Goal: Use online tool/utility: Use online tool/utility

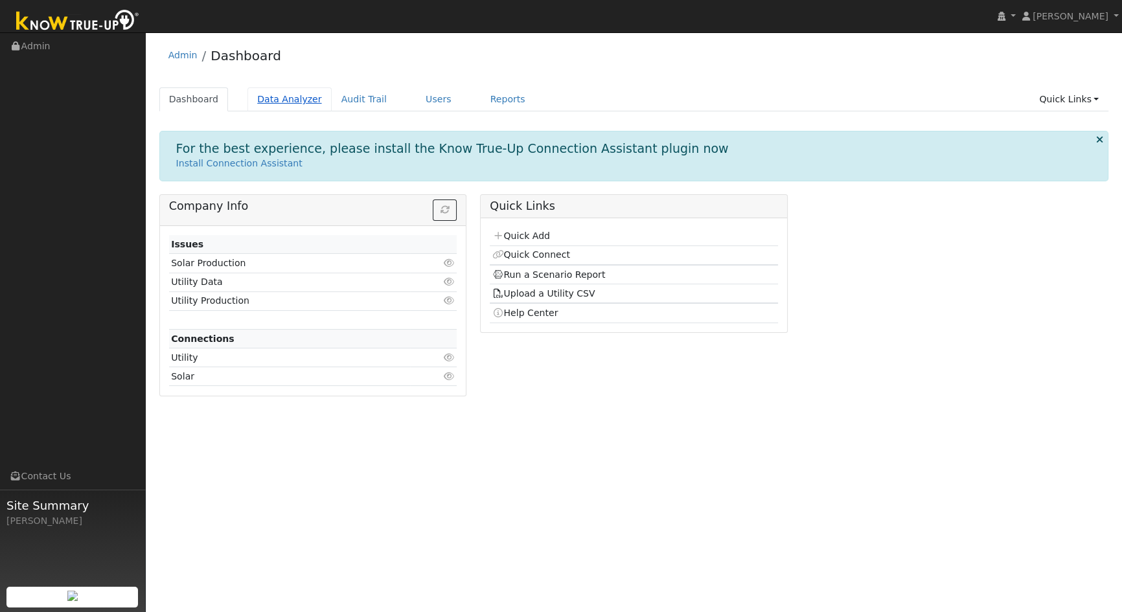
click at [275, 100] on link "Data Analyzer" at bounding box center [290, 99] width 84 height 24
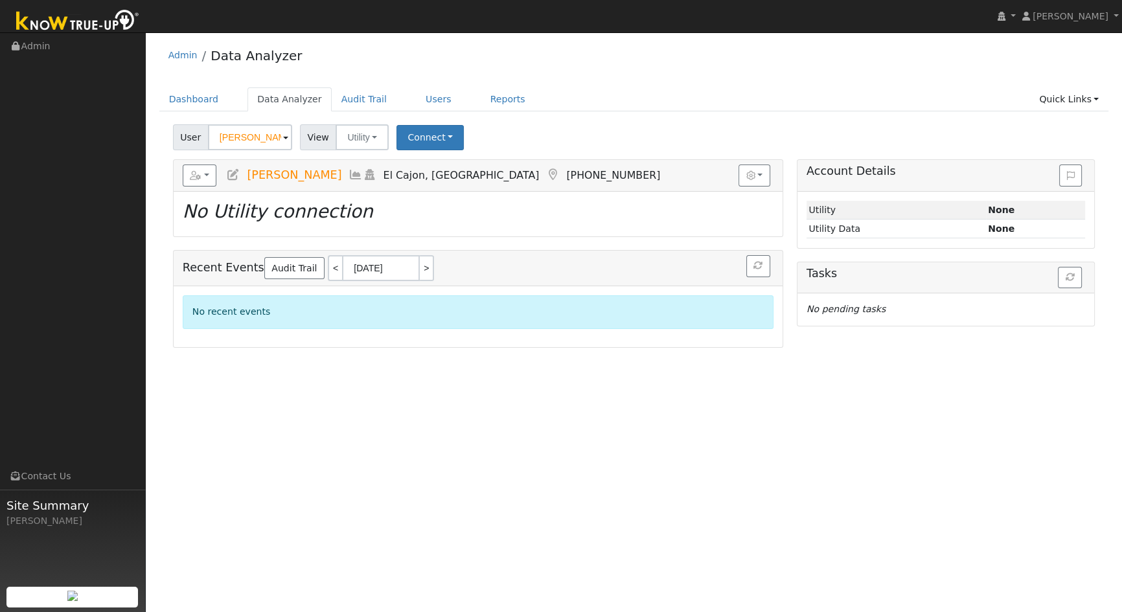
drag, startPoint x: 275, startPoint y: 139, endPoint x: 186, endPoint y: 139, distance: 89.4
click at [186, 139] on div "User Robert Beard" at bounding box center [234, 137] width 122 height 26
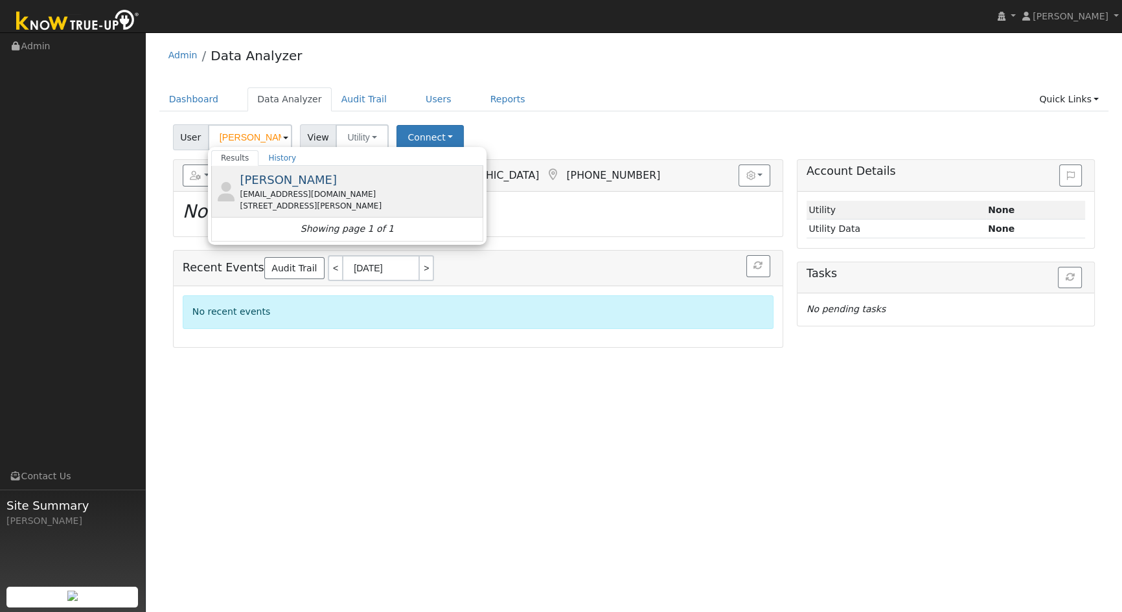
click at [266, 182] on span "Tracey Lamb" at bounding box center [288, 180] width 97 height 14
type input "Tracey Lamb"
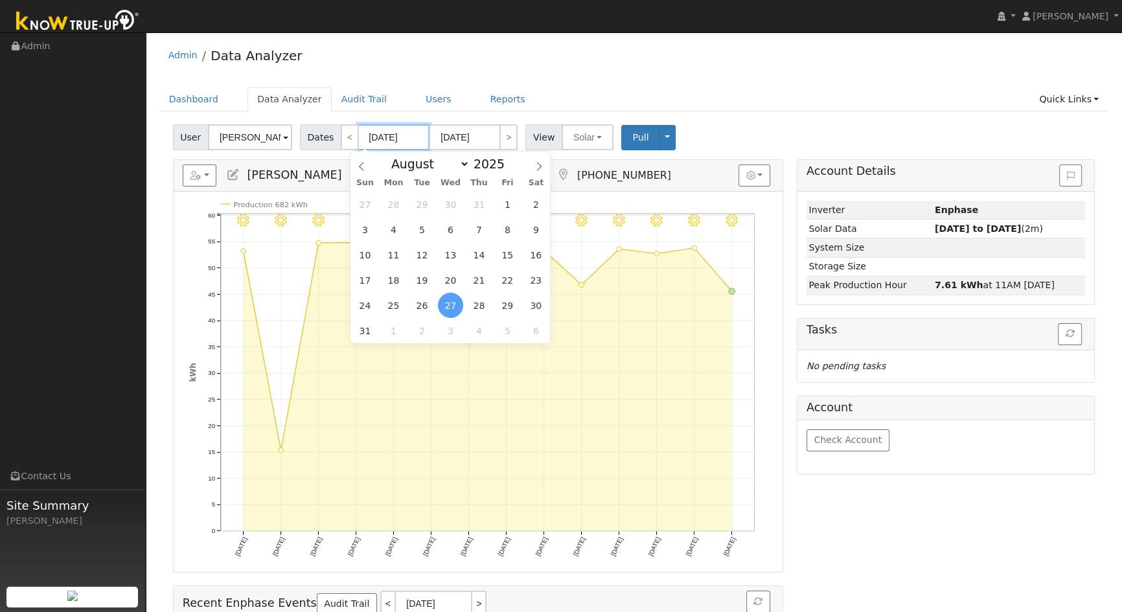
click at [414, 137] on input "[DATE]" at bounding box center [393, 137] width 71 height 26
click at [370, 233] on span "3" at bounding box center [364, 229] width 25 height 25
type input "08/03/2025"
type input "08/16/2025"
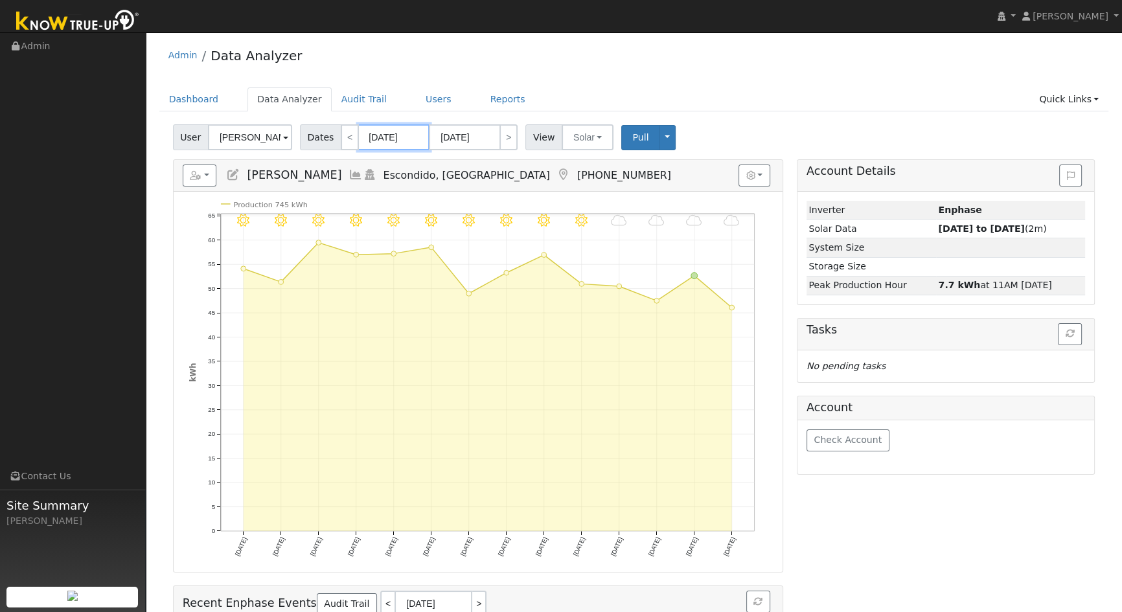
click at [384, 137] on input "08/03/2025" at bounding box center [393, 137] width 71 height 26
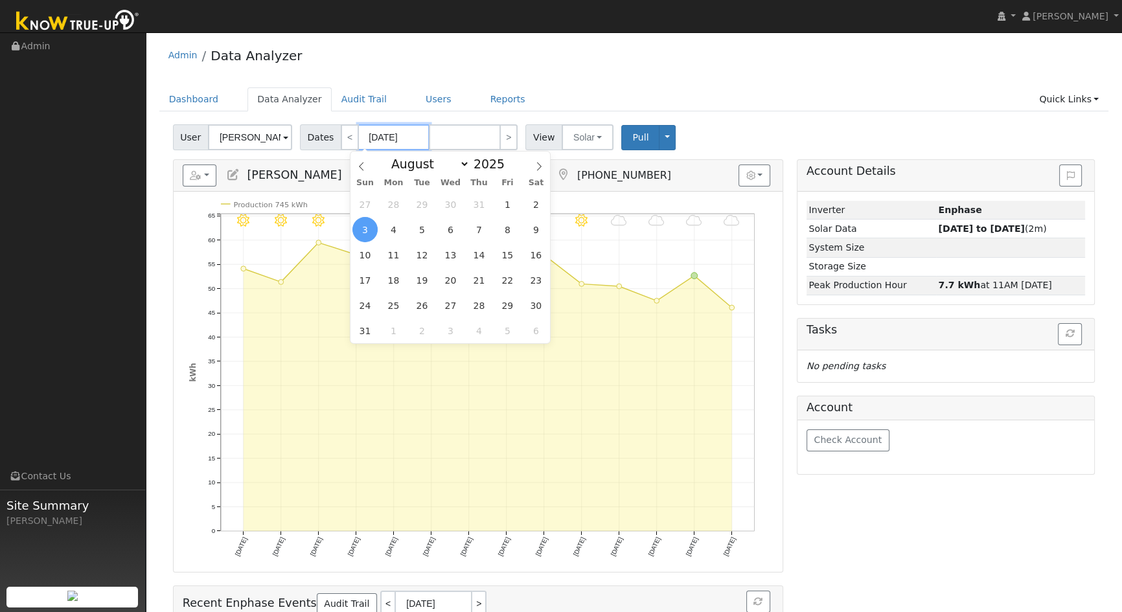
type input "08/0/2025"
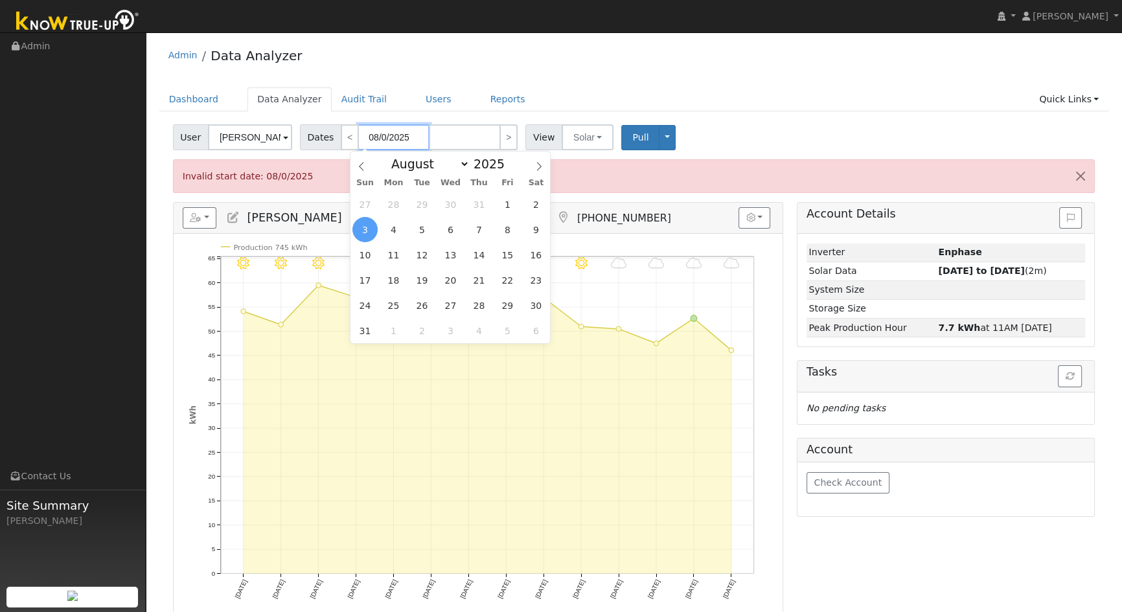
type input "08/05/2025"
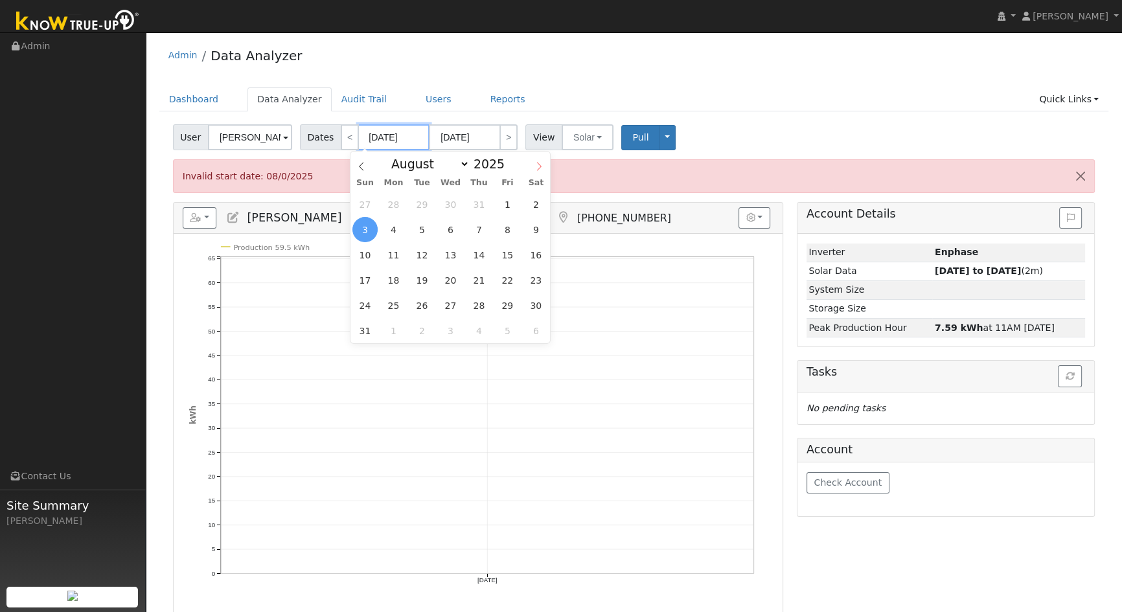
type input "08/05/2025"
click at [539, 168] on icon at bounding box center [539, 166] width 9 height 9
select select "8"
click at [455, 203] on span "3" at bounding box center [450, 204] width 25 height 25
type input "09/03/2025"
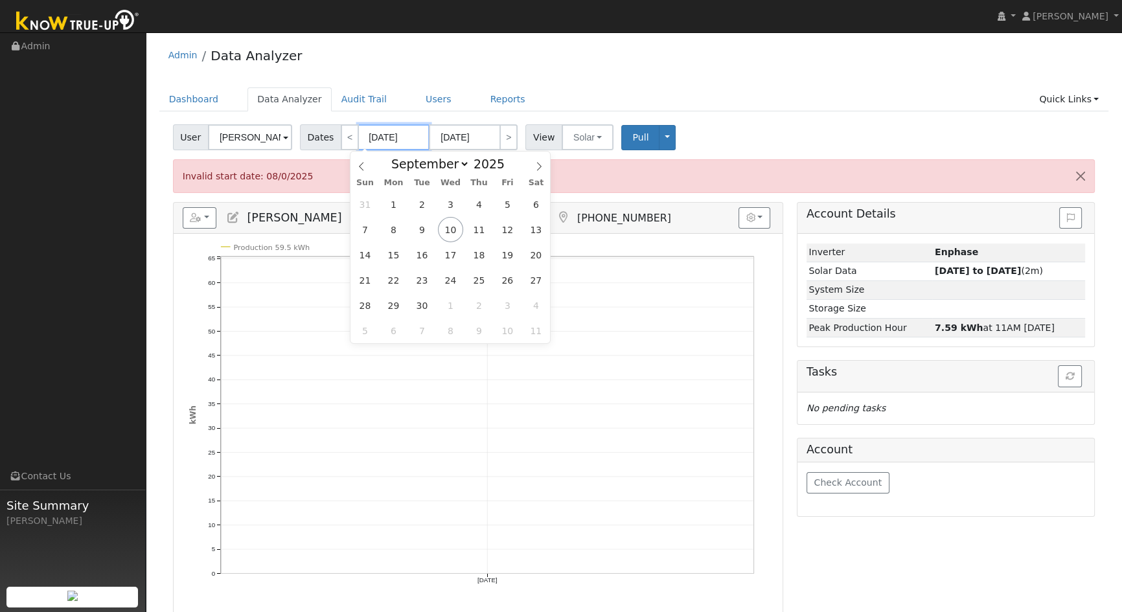
type input "09/03/2025"
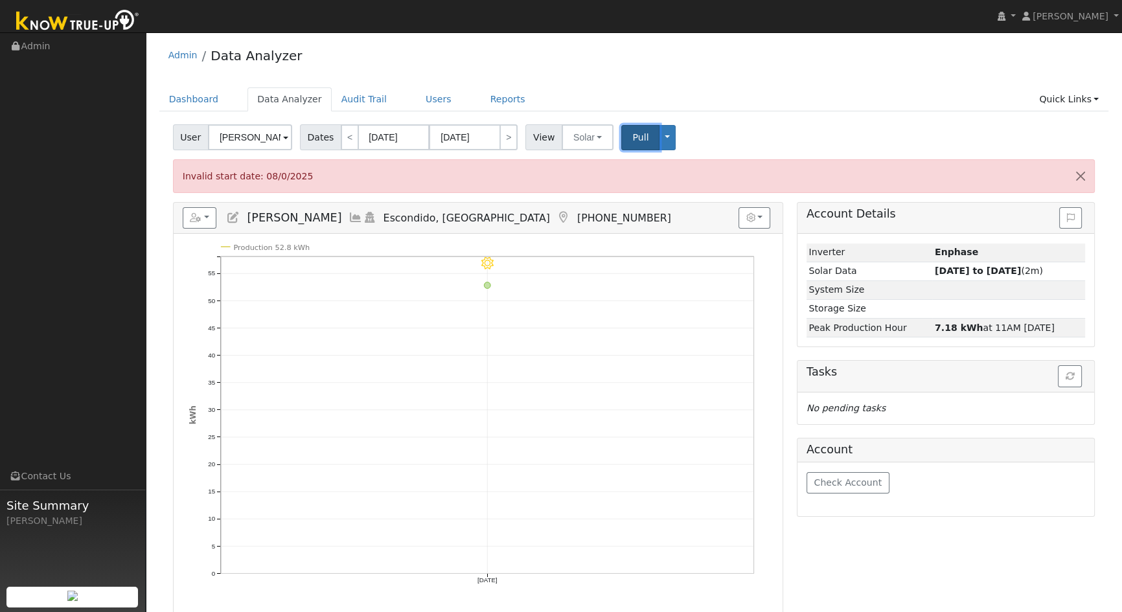
click at [634, 137] on span "Pull" at bounding box center [640, 137] width 16 height 10
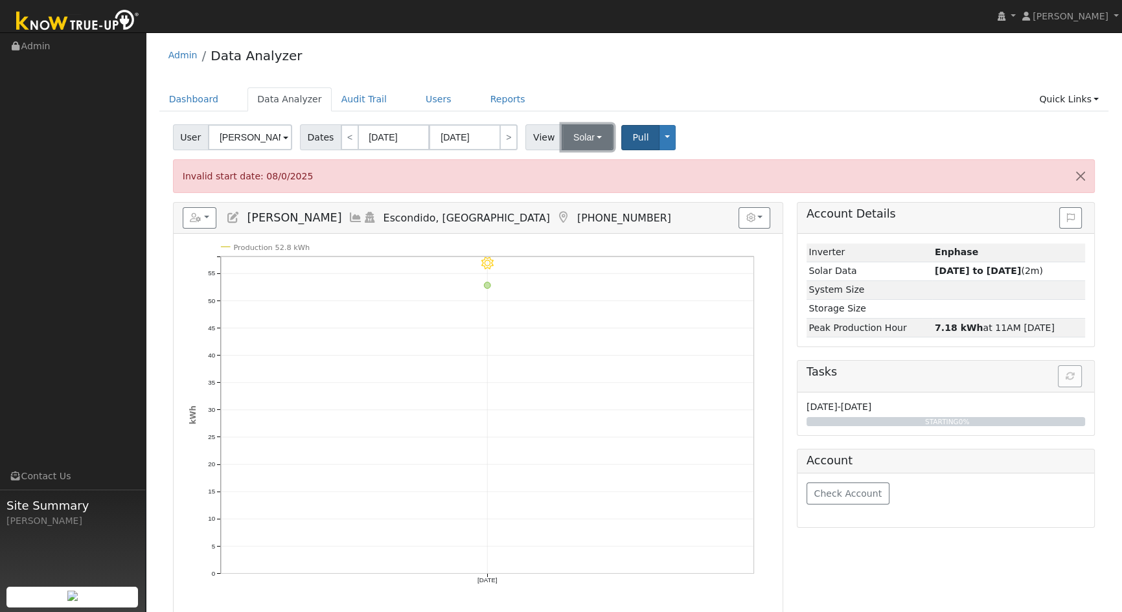
click at [595, 135] on button "Solar" at bounding box center [588, 137] width 52 height 26
click at [577, 165] on link "Utility" at bounding box center [605, 166] width 90 height 18
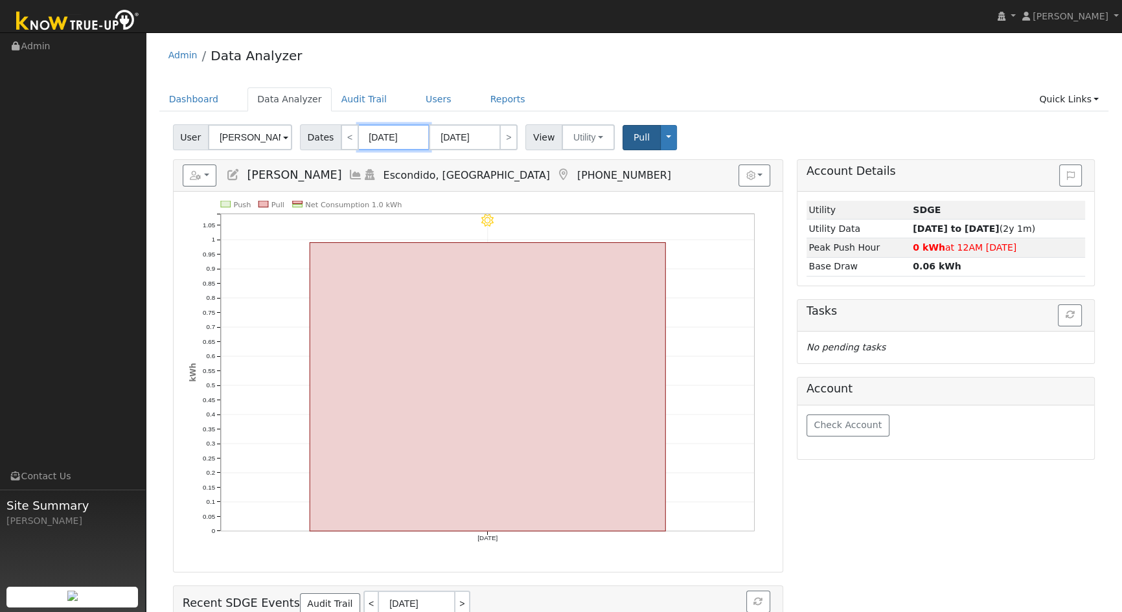
click at [412, 137] on input "09/03/2025" at bounding box center [393, 137] width 71 height 26
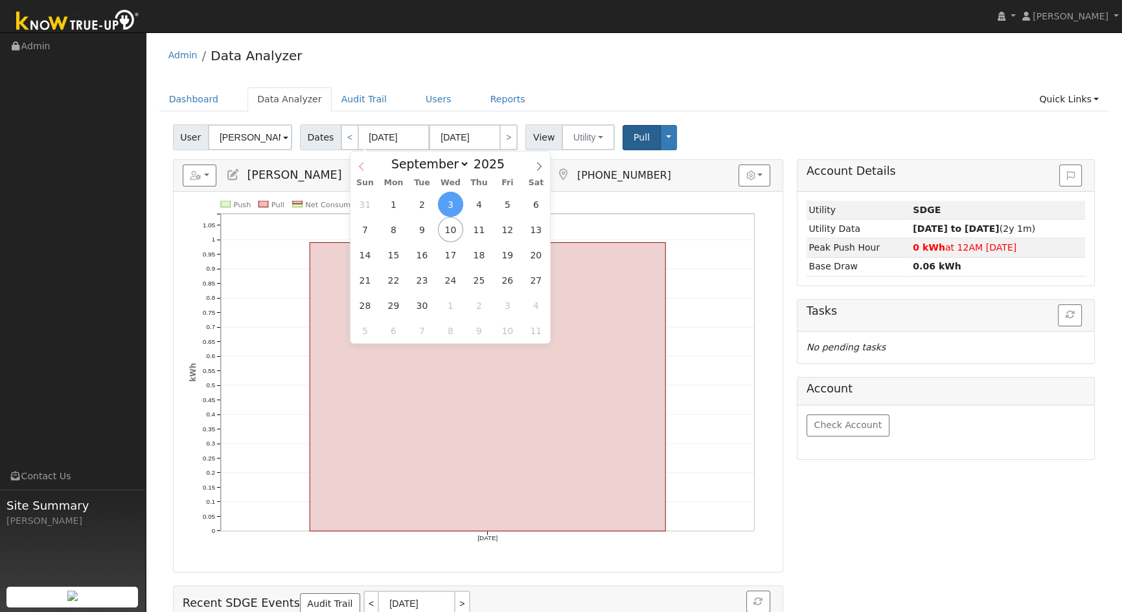
click at [359, 165] on icon at bounding box center [361, 166] width 9 height 9
select select "7"
click at [413, 226] on span "5" at bounding box center [422, 229] width 25 height 25
type input "08/05/2025"
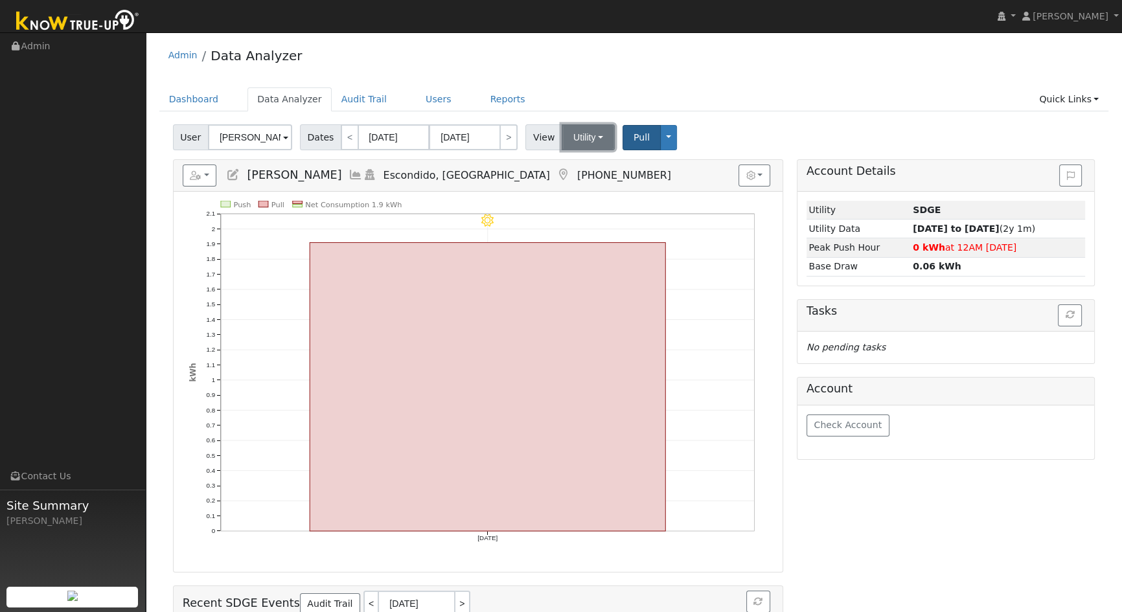
click at [595, 135] on button "Utility" at bounding box center [588, 137] width 53 height 26
click at [200, 98] on link "Dashboard" at bounding box center [193, 99] width 69 height 24
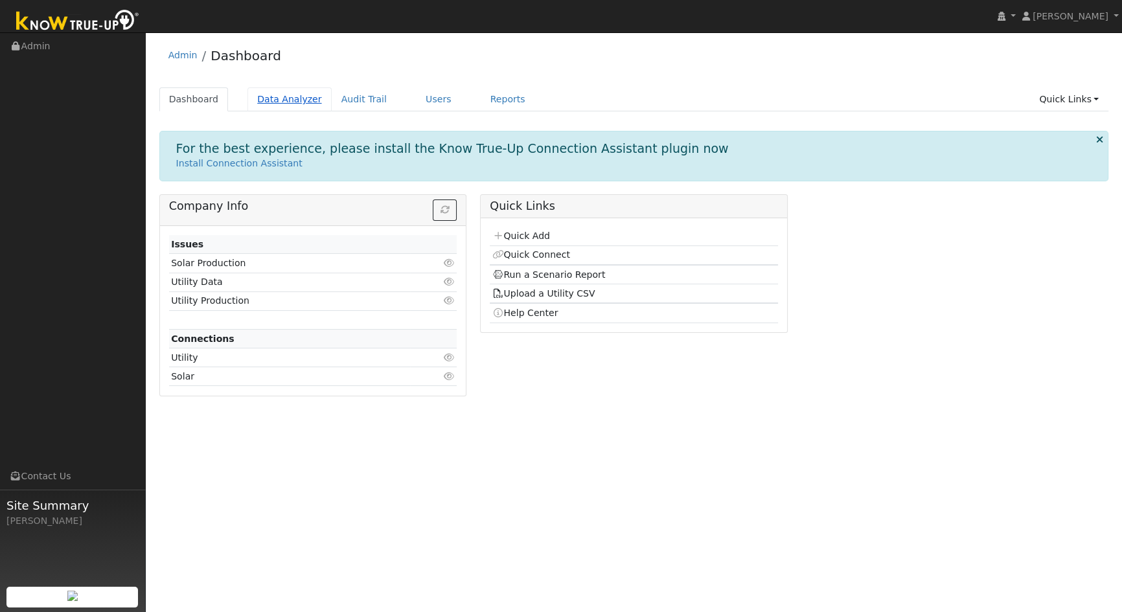
click at [268, 100] on link "Data Analyzer" at bounding box center [290, 99] width 84 height 24
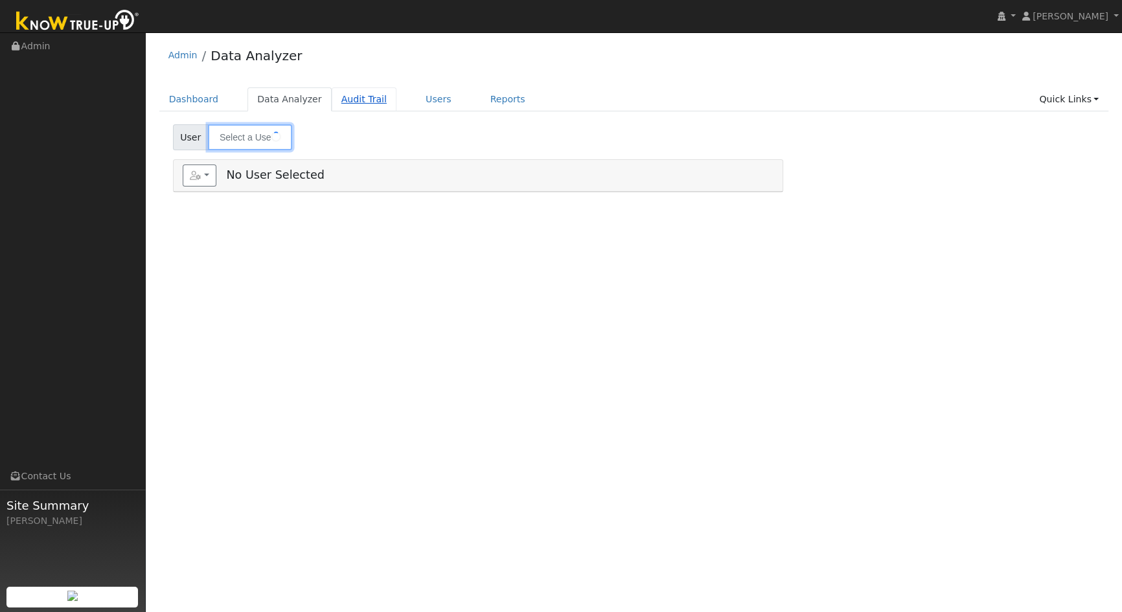
type input "Tracey Lamb"
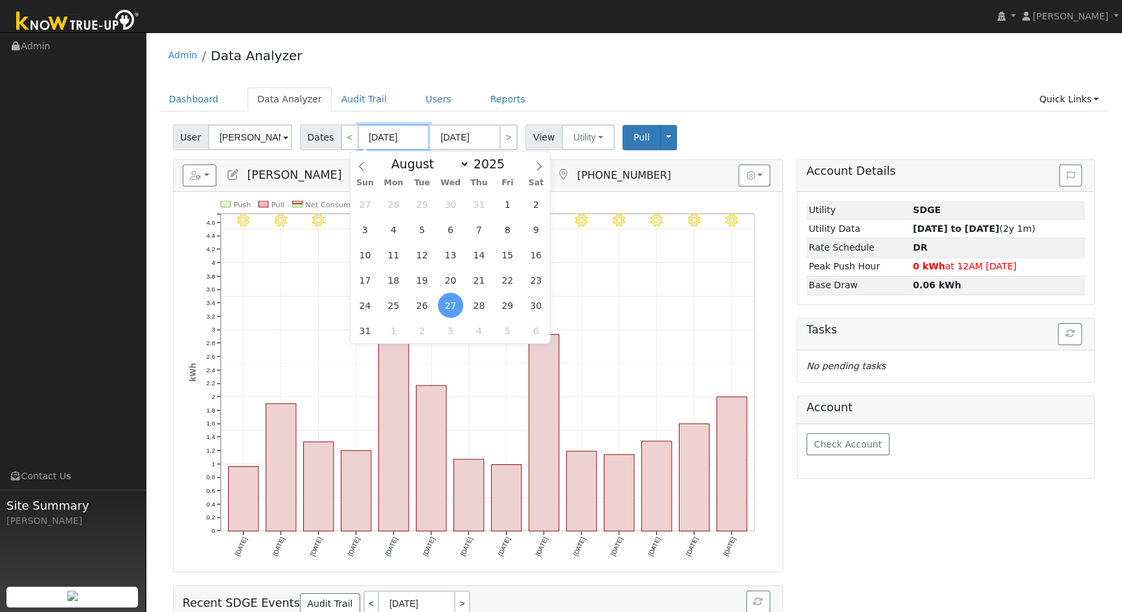
click at [382, 141] on input "[DATE]" at bounding box center [393, 137] width 71 height 26
drag, startPoint x: 430, startPoint y: 232, endPoint x: 435, endPoint y: 225, distance: 8.4
click at [432, 229] on span "5" at bounding box center [422, 229] width 25 height 25
type input "08/05/2025"
type input "08/18/2025"
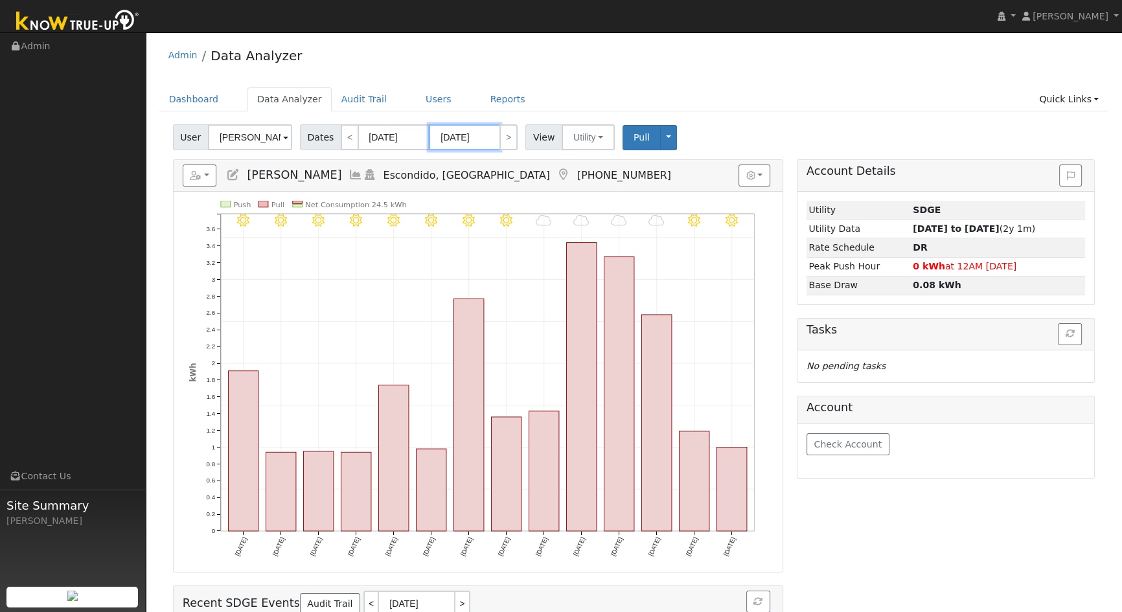
click at [489, 137] on input "08/18/2025" at bounding box center [464, 137] width 71 height 26
click at [500, 140] on link ">" at bounding box center [509, 137] width 18 height 26
type input "08/19/2025"
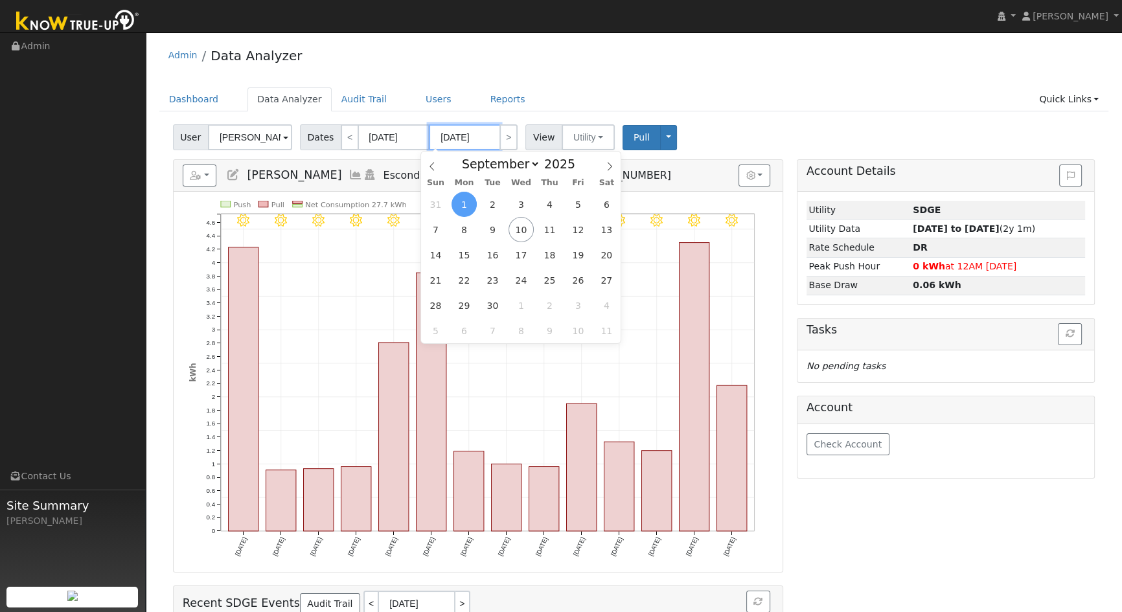
click at [454, 139] on input "09/01/2025" at bounding box center [464, 137] width 71 height 26
click at [525, 207] on span "3" at bounding box center [521, 204] width 25 height 25
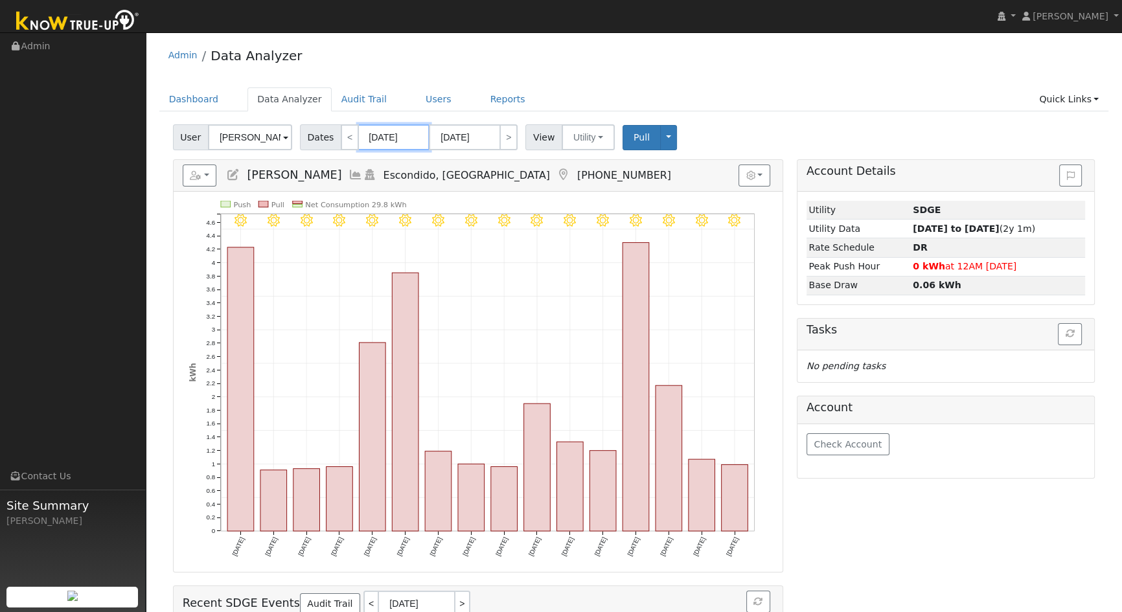
click at [387, 138] on input "08/19/2025" at bounding box center [393, 137] width 71 height 26
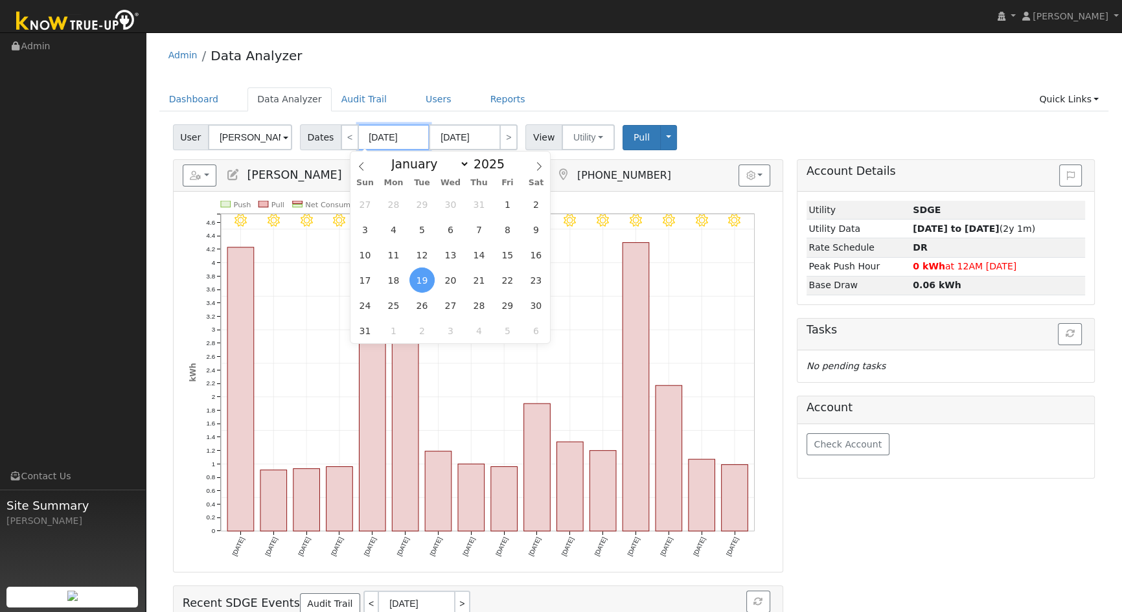
type input "08/31/2025"
type input "08/1/2025"
type input "09/04/2025"
type input "08//2025"
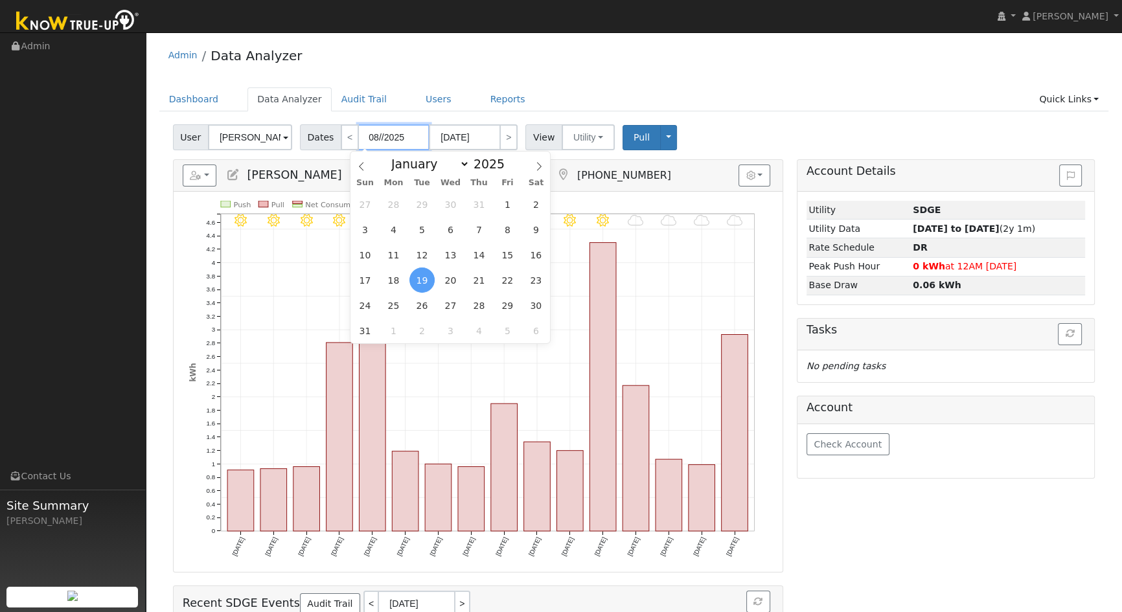
type input "08/20/2025"
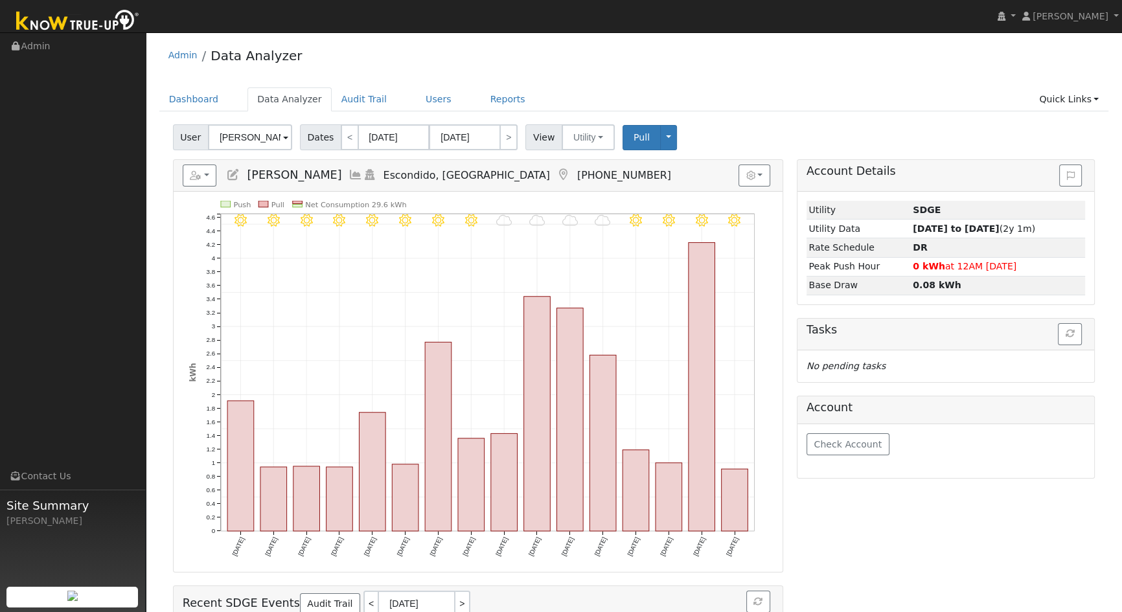
click at [564, 63] on div "Admin Data Analyzer" at bounding box center [634, 59] width 950 height 40
click at [500, 137] on link ">" at bounding box center [509, 137] width 18 height 26
type input "08/21/2025"
type input "09/05/2025"
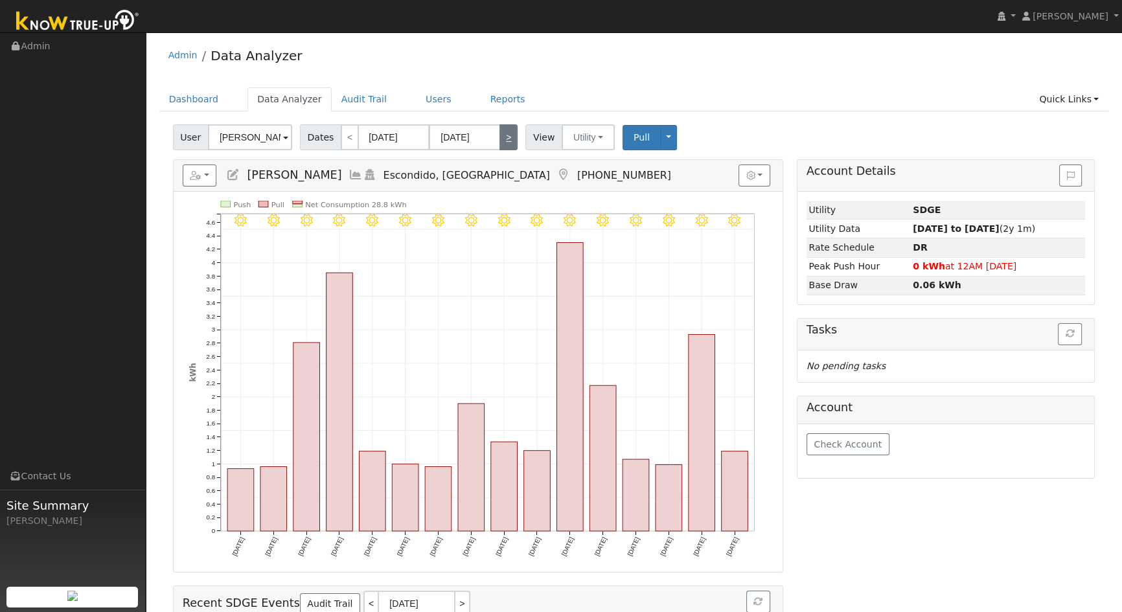
click at [500, 134] on link ">" at bounding box center [509, 137] width 18 height 26
type input "09/06/2025"
type input "09/21/2025"
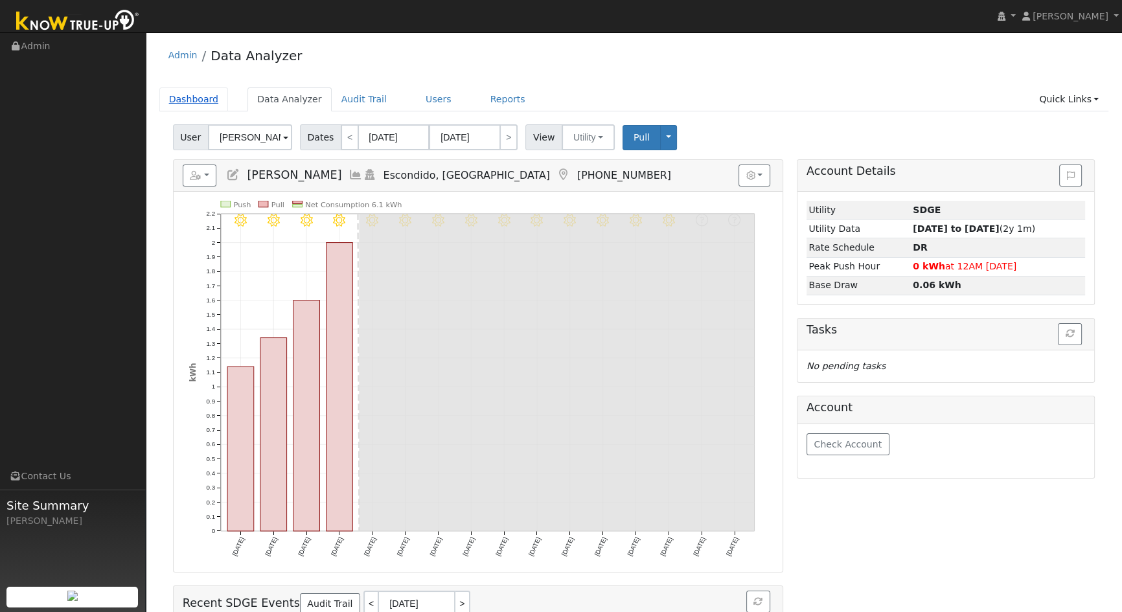
click at [197, 99] on link "Dashboard" at bounding box center [193, 99] width 69 height 24
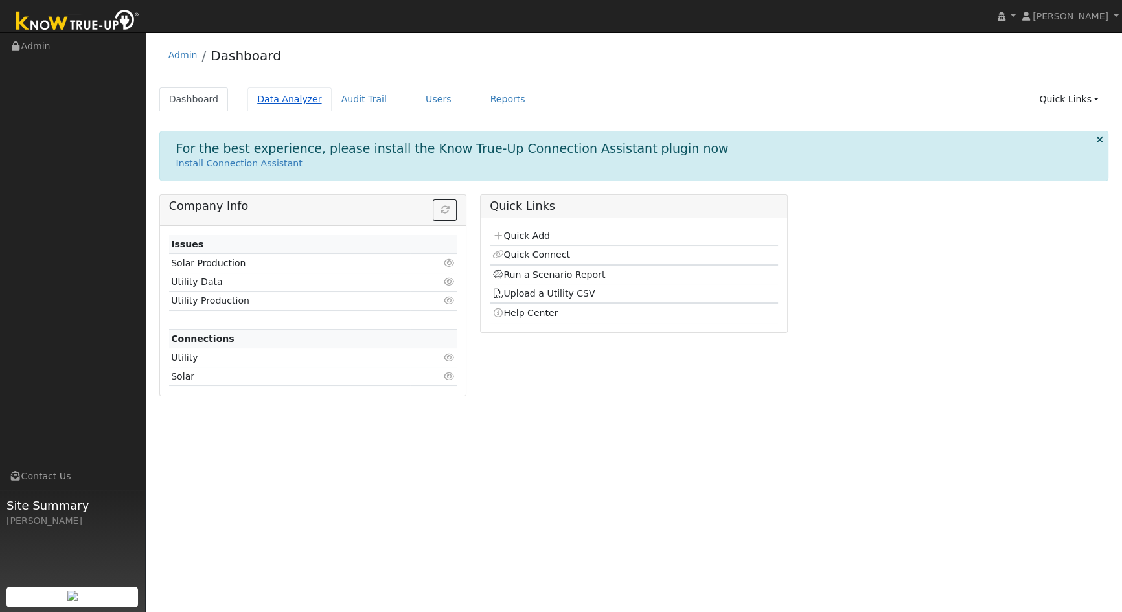
click at [291, 100] on link "Data Analyzer" at bounding box center [290, 99] width 84 height 24
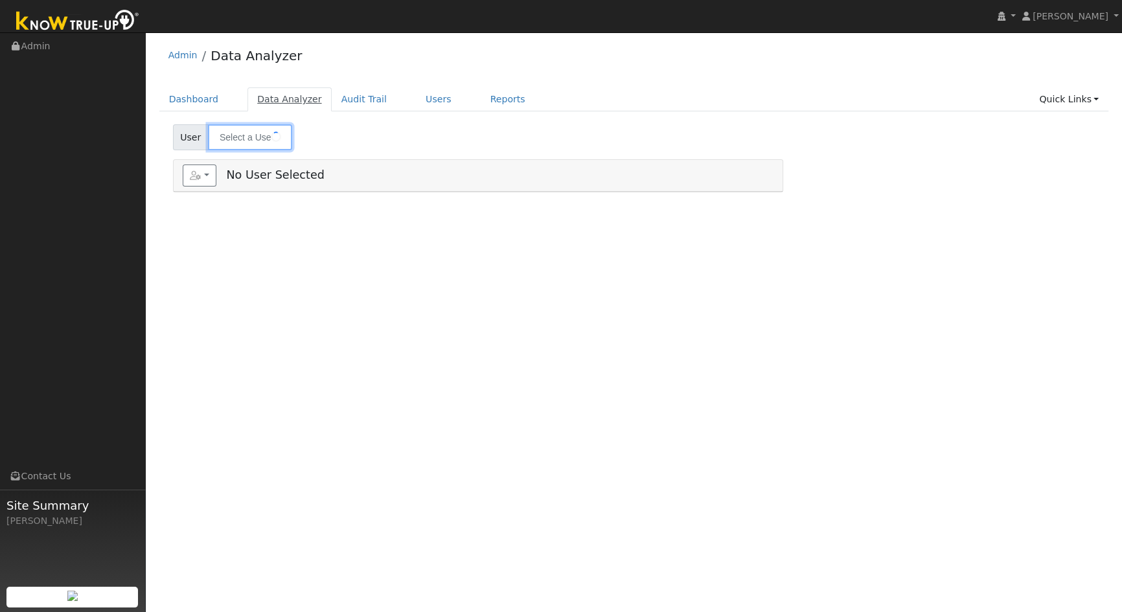
type input "[PERSON_NAME]"
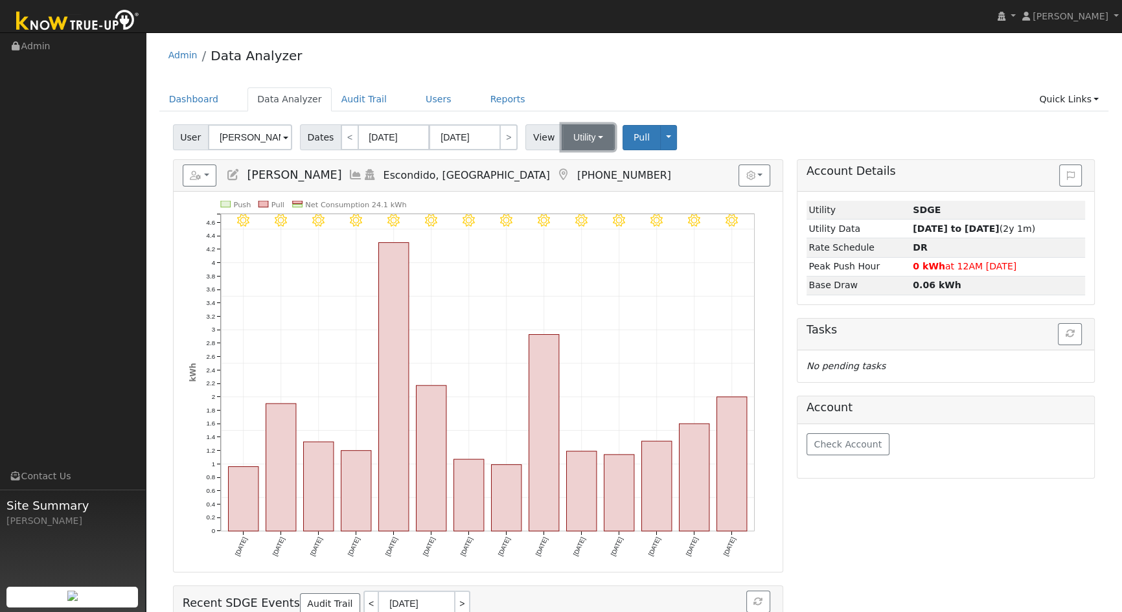
click at [582, 137] on button "Utility" at bounding box center [588, 137] width 53 height 26
click at [570, 185] on link "Solar" at bounding box center [605, 185] width 90 height 18
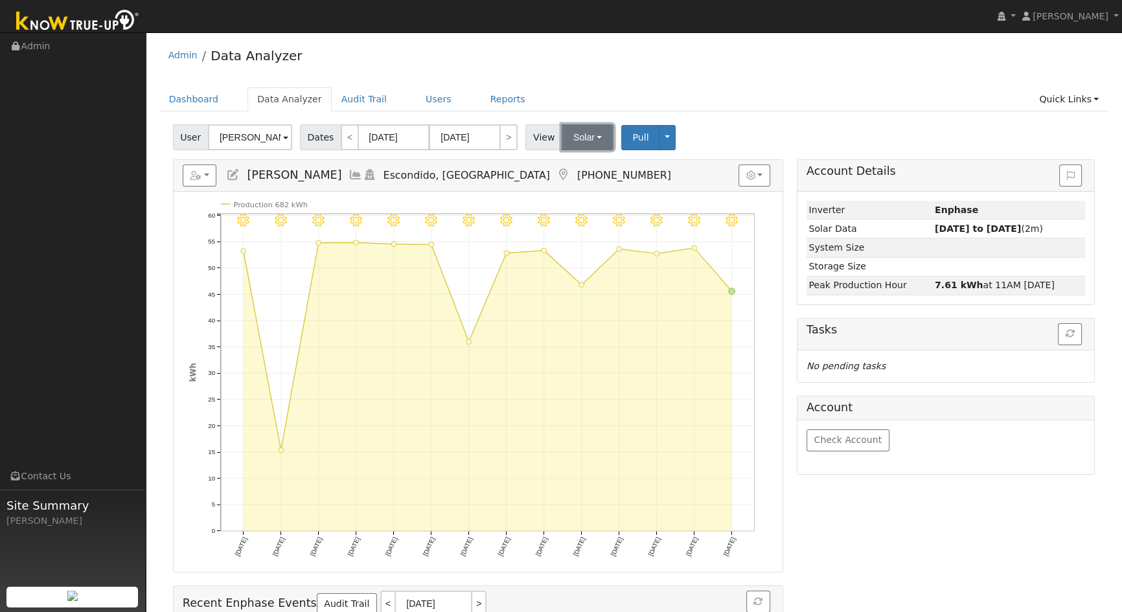
click at [575, 136] on button "Solar" at bounding box center [588, 137] width 52 height 26
click at [572, 136] on button "Solar" at bounding box center [588, 137] width 52 height 26
click at [763, 176] on button "button" at bounding box center [755, 176] width 32 height 22
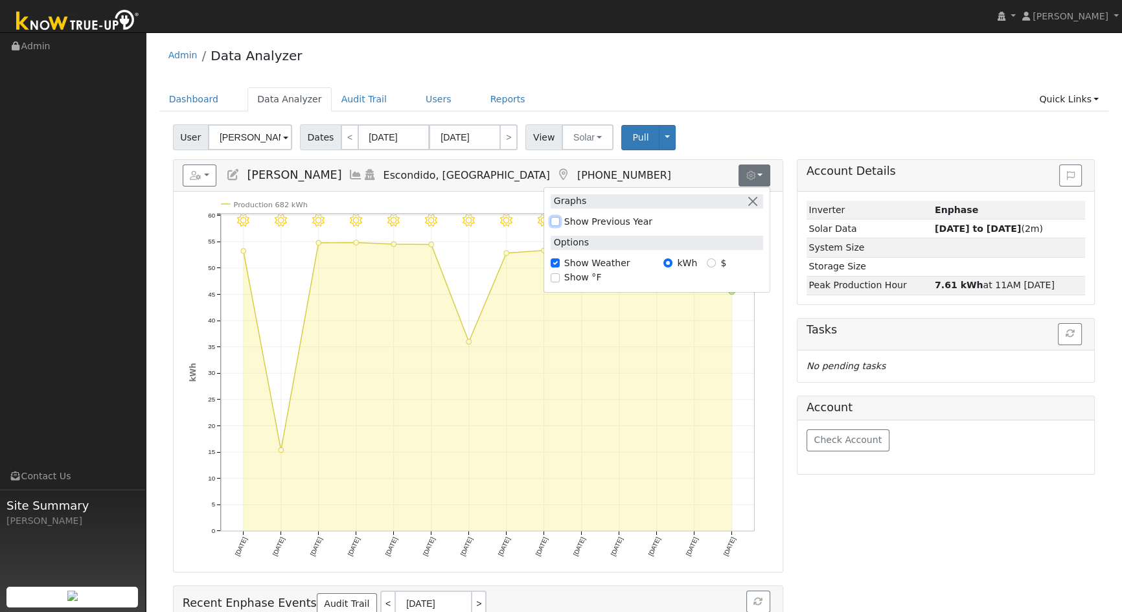
click at [557, 224] on input "Show Previous Year" at bounding box center [555, 221] width 9 height 9
checkbox input "true"
click at [750, 202] on button "button" at bounding box center [753, 201] width 14 height 14
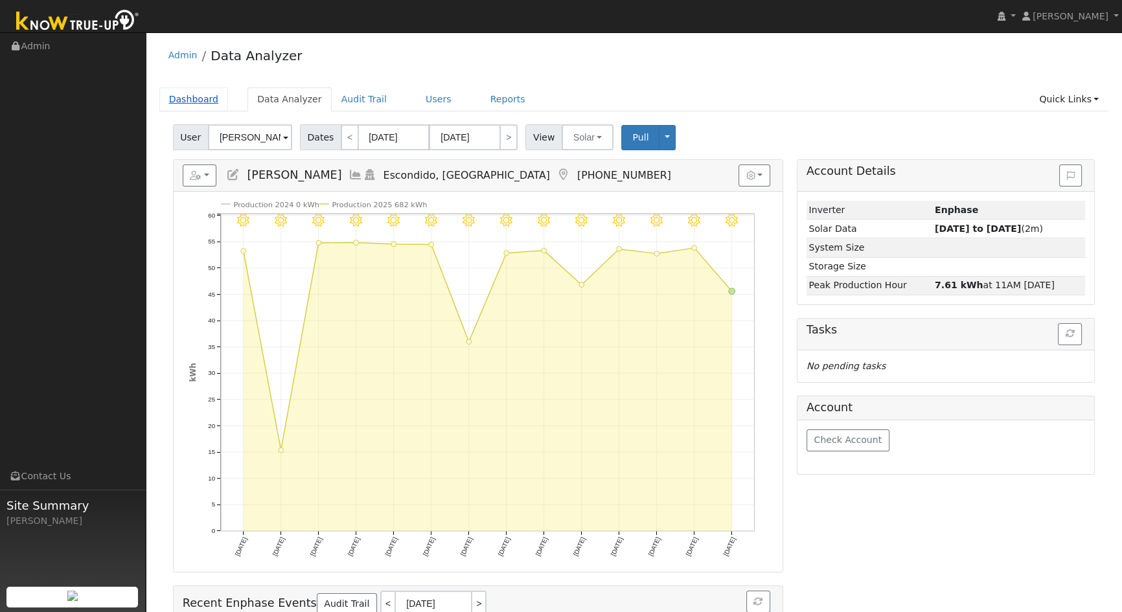
click at [172, 97] on link "Dashboard" at bounding box center [193, 99] width 69 height 24
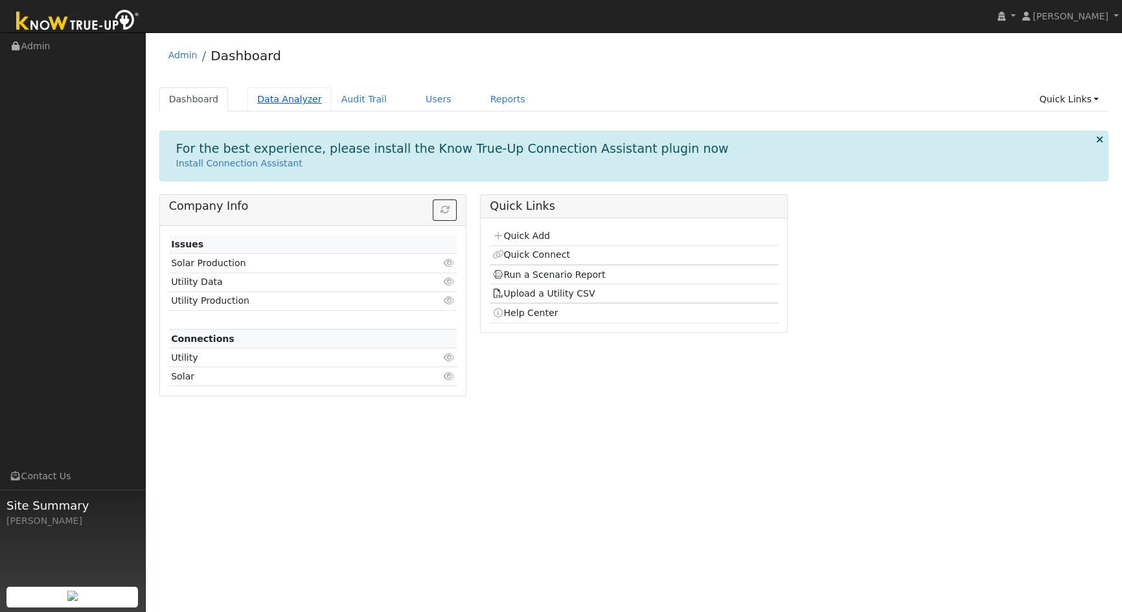
click at [290, 96] on link "Data Analyzer" at bounding box center [290, 99] width 84 height 24
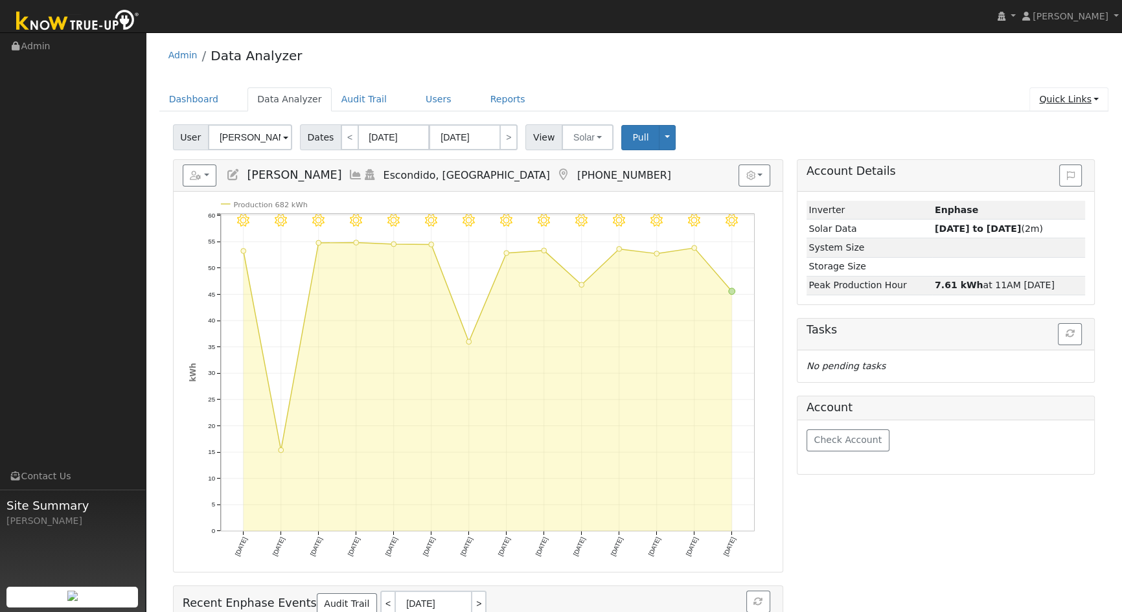
click at [1069, 104] on link "Quick Links" at bounding box center [1069, 99] width 79 height 24
click at [1037, 173] on link "Run a Scenario Report" at bounding box center [1043, 174] width 132 height 18
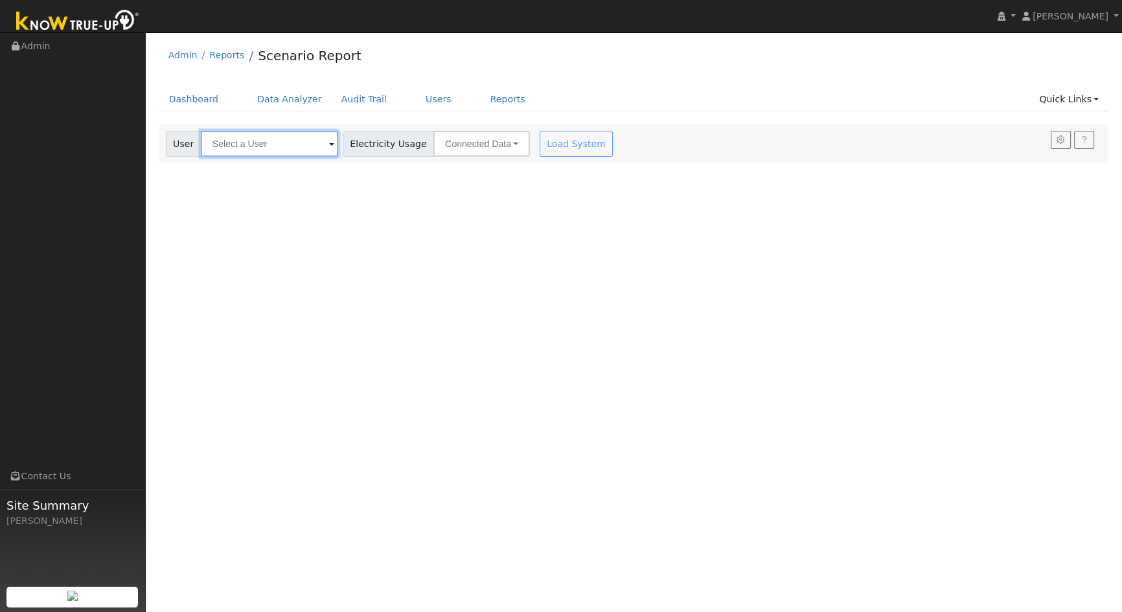
click at [278, 145] on input "text" at bounding box center [269, 144] width 137 height 26
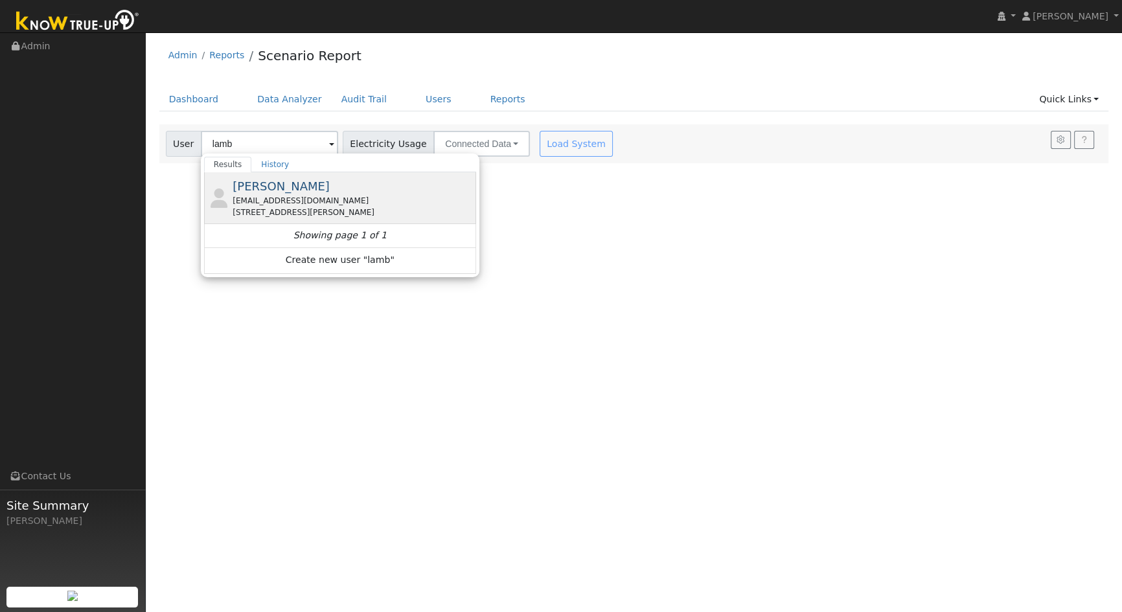
click at [260, 185] on span "[PERSON_NAME]" at bounding box center [281, 186] width 97 height 14
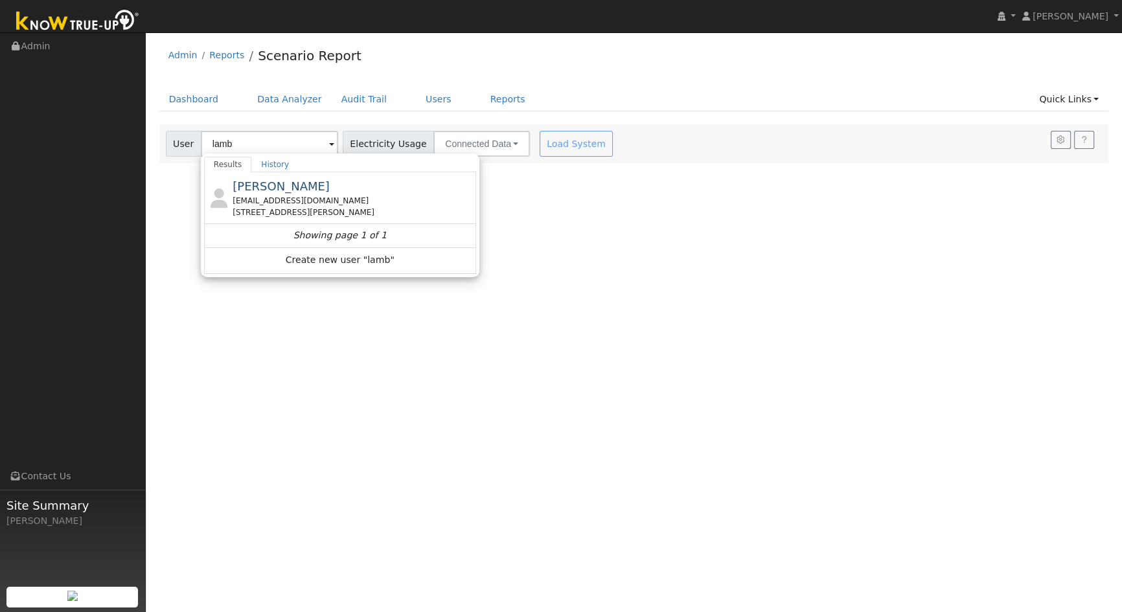
type input "[PERSON_NAME]"
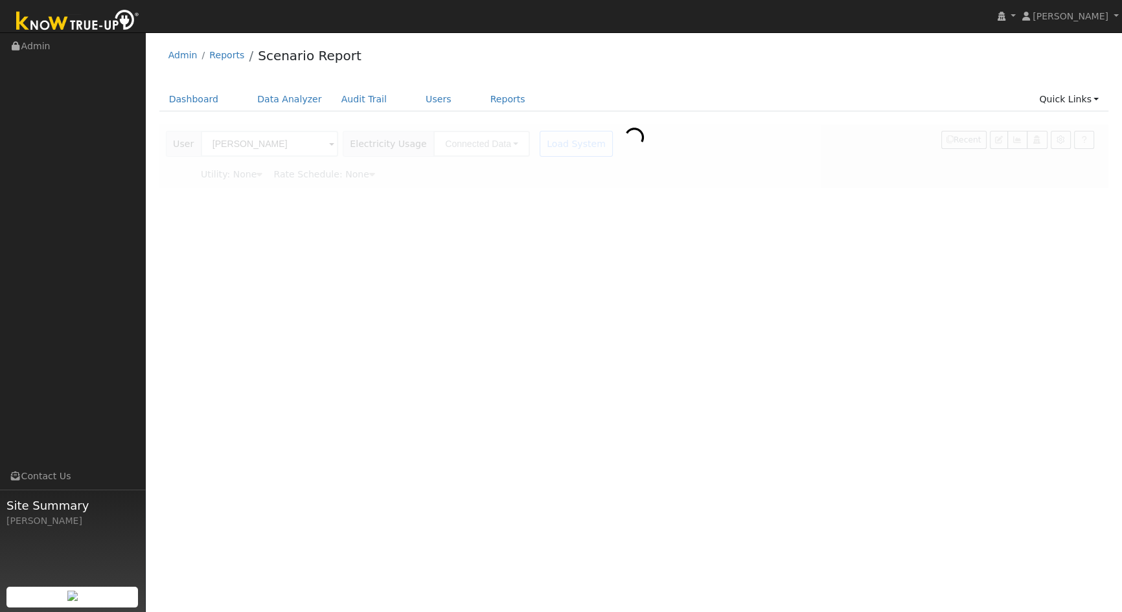
type input "San Diego Gas & Electric"
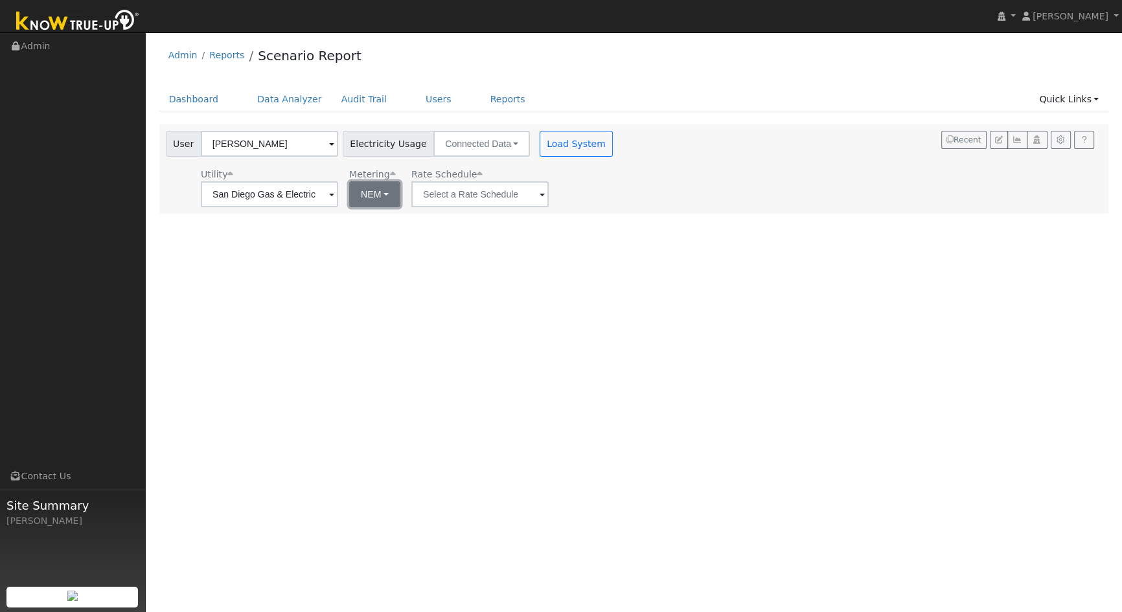
click at [364, 192] on button "NEM" at bounding box center [374, 194] width 51 height 26
click at [358, 240] on link "NBT" at bounding box center [386, 242] width 90 height 18
type input "EV-TOU-5"
click at [670, 192] on div "User [PERSON_NAME] Account Default Account Default Account [STREET_ADDRESS][PER…" at bounding box center [631, 166] width 937 height 81
drag, startPoint x: 559, startPoint y: 142, endPoint x: 933, endPoint y: 175, distance: 376.0
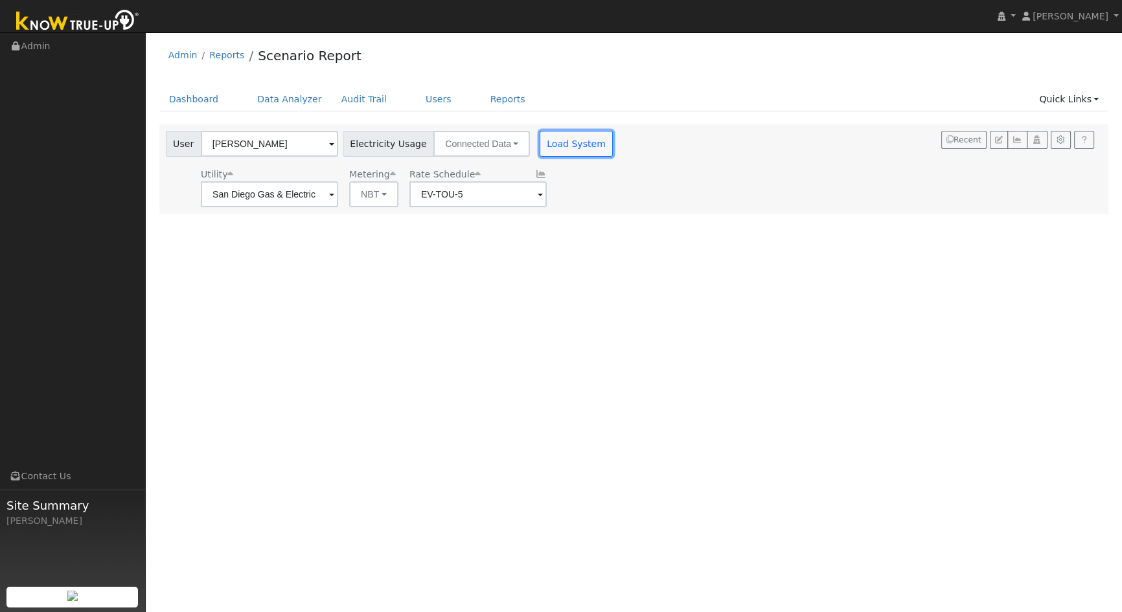
click at [560, 142] on button "Load System" at bounding box center [577, 144] width 74 height 26
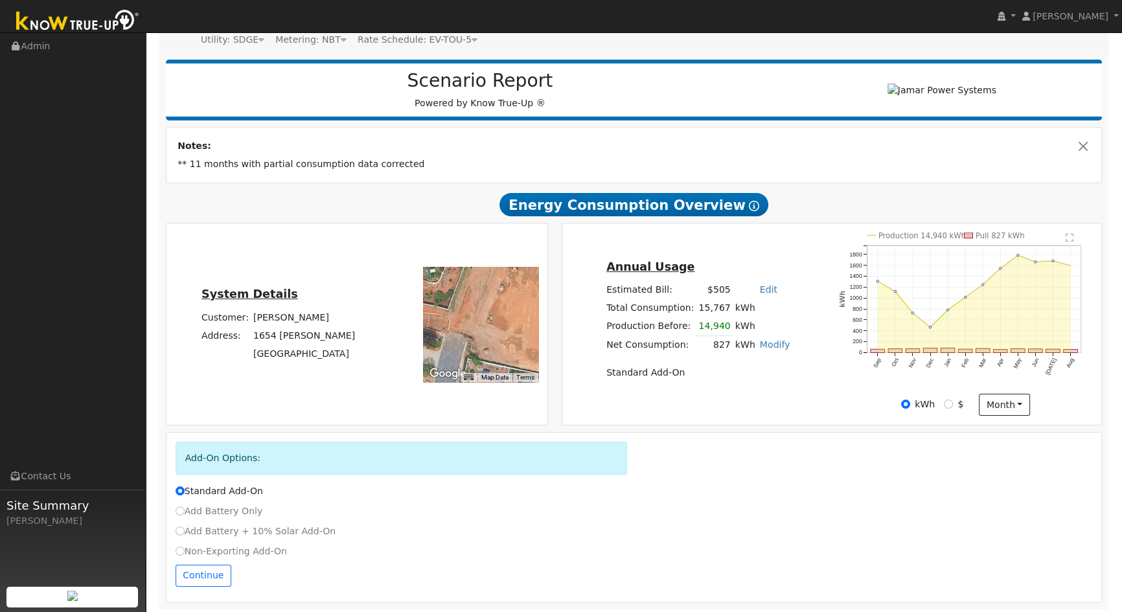
scroll to position [143, 0]
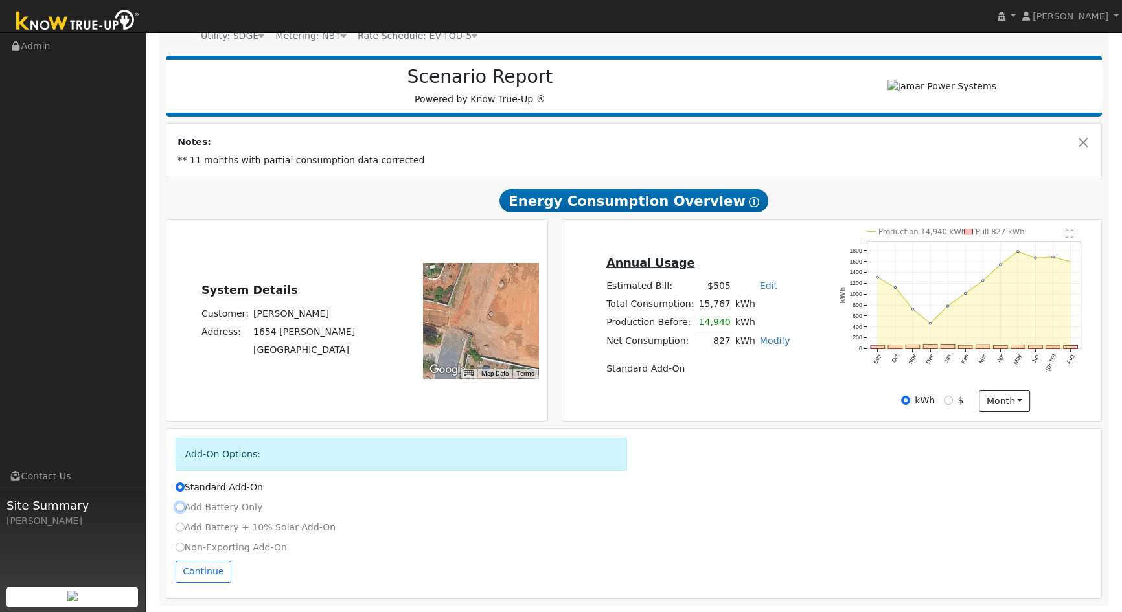
click at [178, 504] on input "Add Battery Only" at bounding box center [180, 507] width 9 height 9
radio input "true"
radio input "false"
click at [210, 568] on button "Continue" at bounding box center [204, 572] width 56 height 22
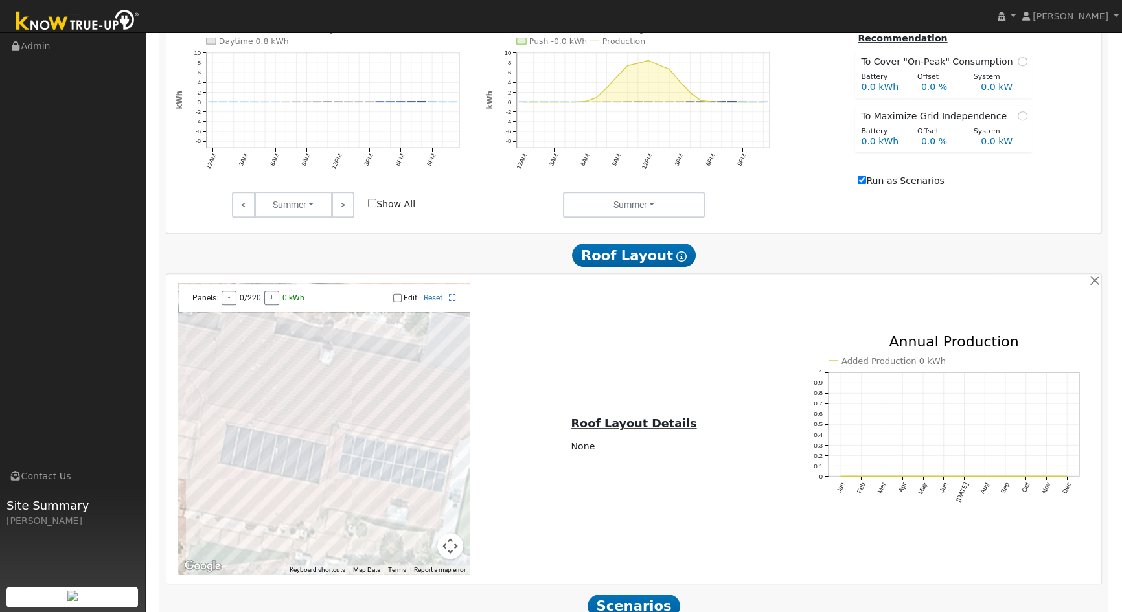
scroll to position [832, 0]
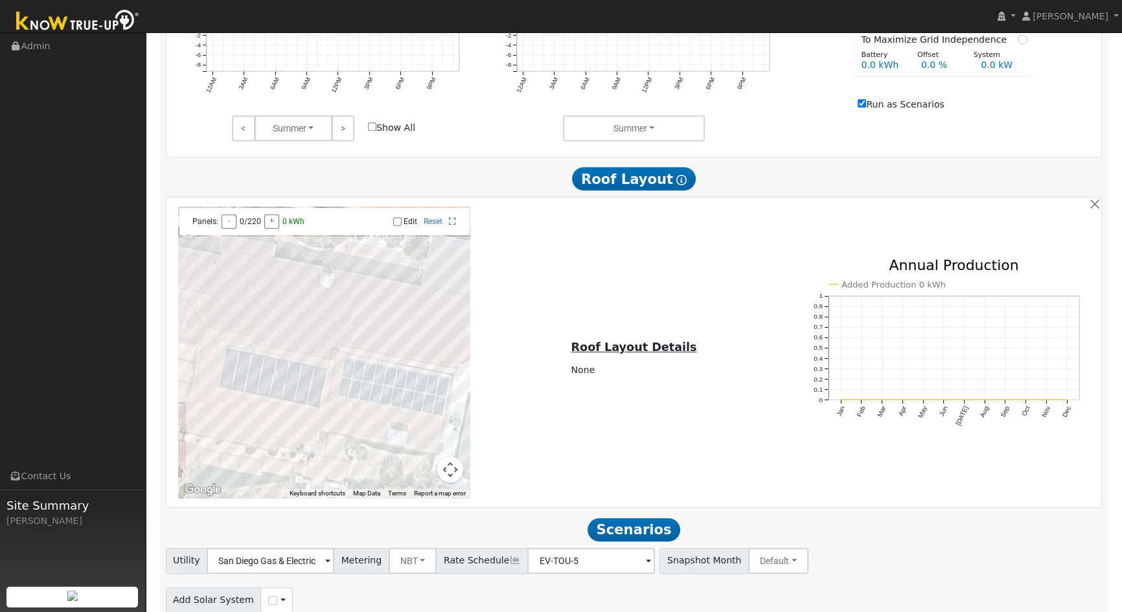
click at [450, 475] on button "Map camera controls" at bounding box center [450, 470] width 26 height 26
click at [573, 347] on div "Roof Layout Details Production Output: 0 kWh Consumption Offset: 0.0 % System S…" at bounding box center [634, 353] width 310 height 54
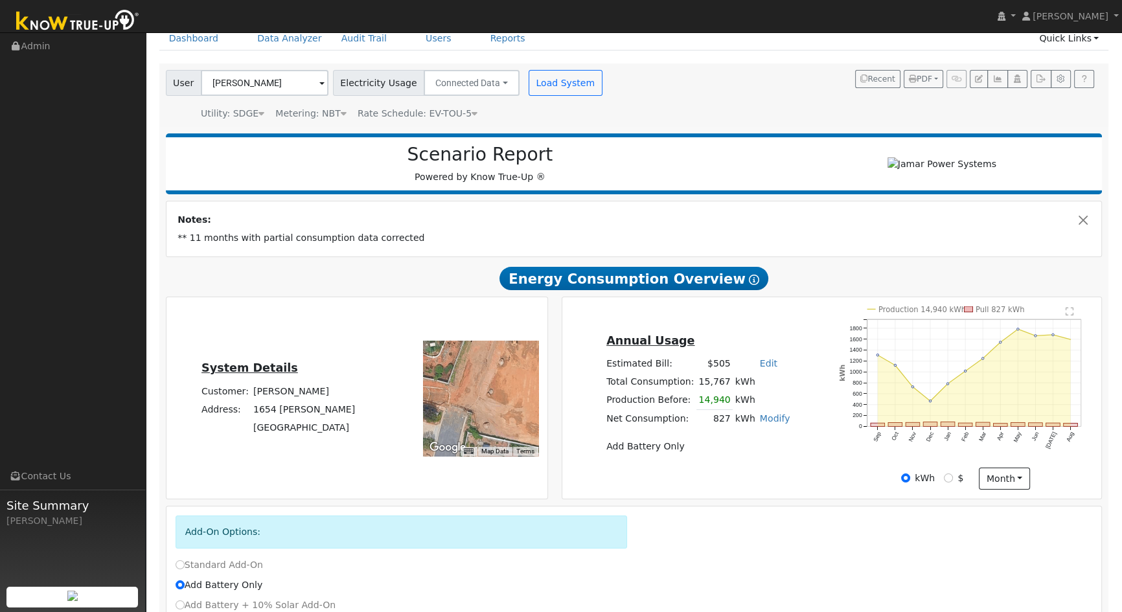
scroll to position [0, 0]
